Goal: Information Seeking & Learning: Learn about a topic

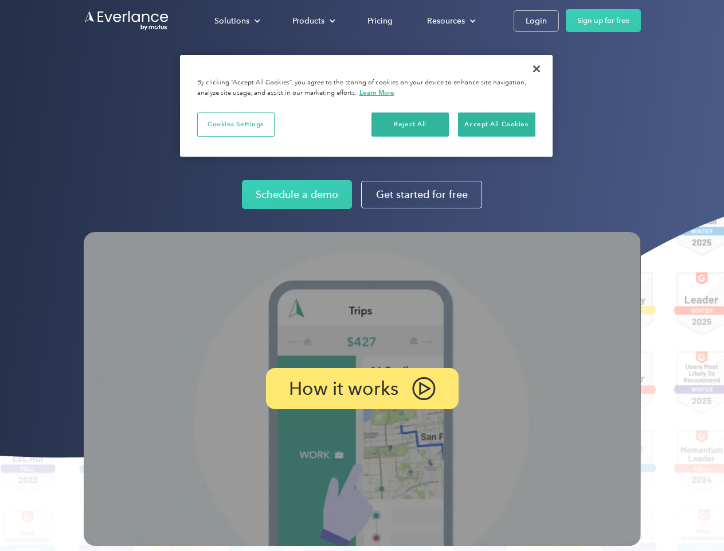
click at [362, 275] on img at bounding box center [363, 389] width 558 height 314
click at [237, 21] on div "Solutions" at bounding box center [232, 21] width 35 height 14
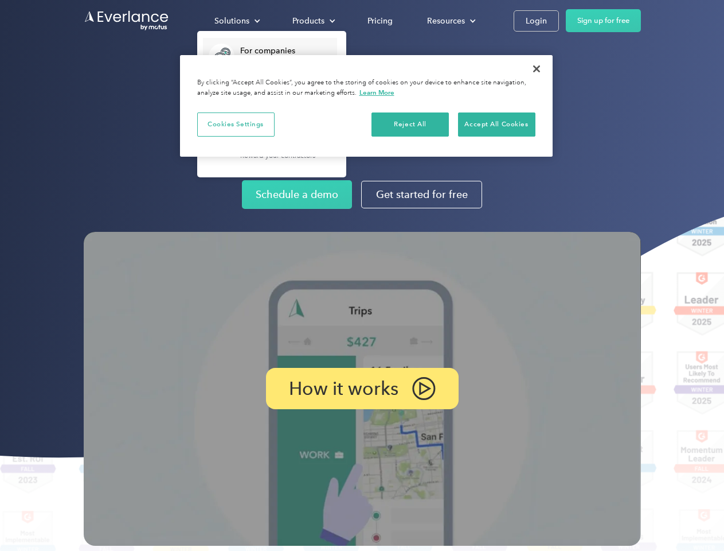
click at [313, 21] on div "Products" at bounding box center [309, 21] width 32 height 14
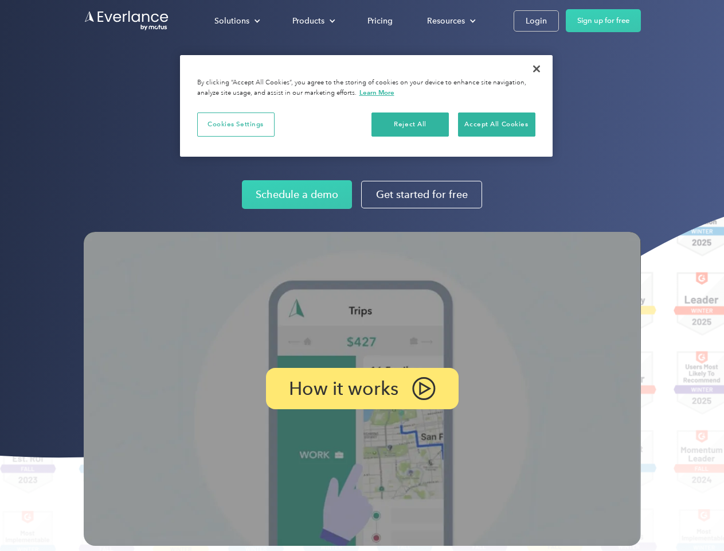
click at [450, 21] on div "Resources" at bounding box center [446, 21] width 38 height 14
click at [362, 388] on p "How it works" at bounding box center [344, 388] width 110 height 14
click at [236, 124] on button "Cookies Settings" at bounding box center [235, 124] width 77 height 24
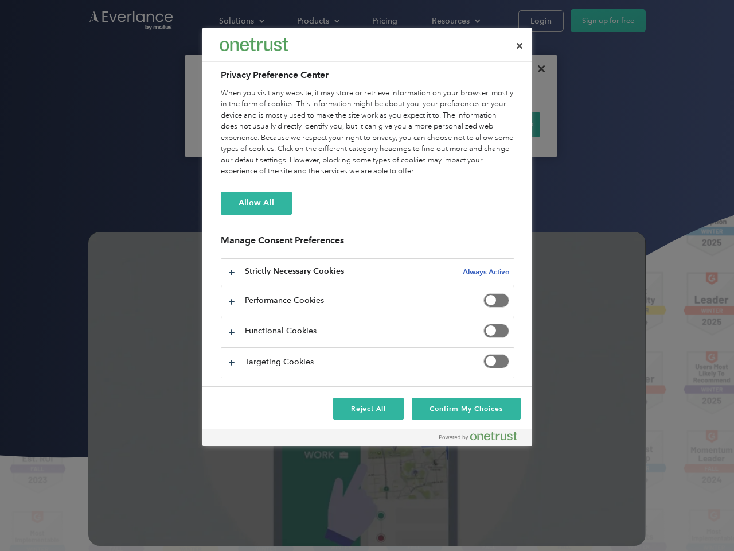
click at [411, 124] on div "When you visit any website, it may store or retrieve information on your browse…" at bounding box center [368, 132] width 294 height 89
click at [497, 124] on div "When you visit any website, it may store or retrieve information on your browse…" at bounding box center [368, 132] width 294 height 89
click at [537, 69] on div at bounding box center [367, 275] width 734 height 551
